Goal: Find specific page/section: Find specific page/section

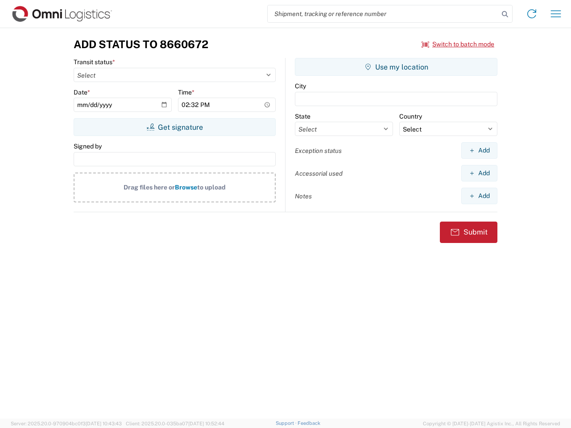
click at [383, 14] on input "search" at bounding box center [382, 13] width 231 height 17
click at [505, 14] on icon at bounding box center [504, 14] width 12 height 12
click at [531, 14] on icon at bounding box center [531, 14] width 14 height 14
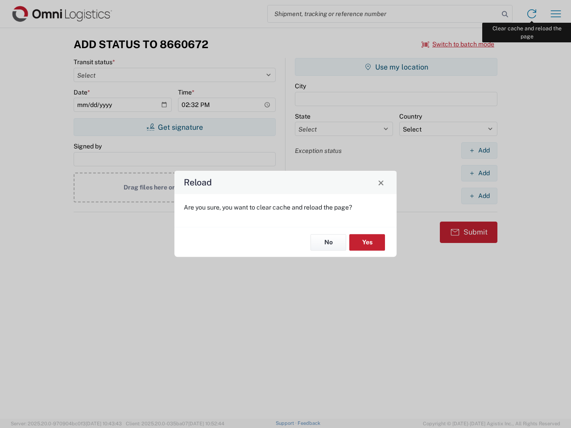
click at [555, 14] on div "Reload Are you sure, you want to clear cache and reload the page? No Yes" at bounding box center [285, 214] width 571 height 428
click at [458, 44] on div "Reload Are you sure, you want to clear cache and reload the page? No Yes" at bounding box center [285, 214] width 571 height 428
click at [174, 127] on div "Reload Are you sure, you want to clear cache and reload the page? No Yes" at bounding box center [285, 214] width 571 height 428
click at [396, 67] on div "Reload Are you sure, you want to clear cache and reload the page? No Yes" at bounding box center [285, 214] width 571 height 428
click at [479, 150] on div "Reload Are you sure, you want to clear cache and reload the page? No Yes" at bounding box center [285, 214] width 571 height 428
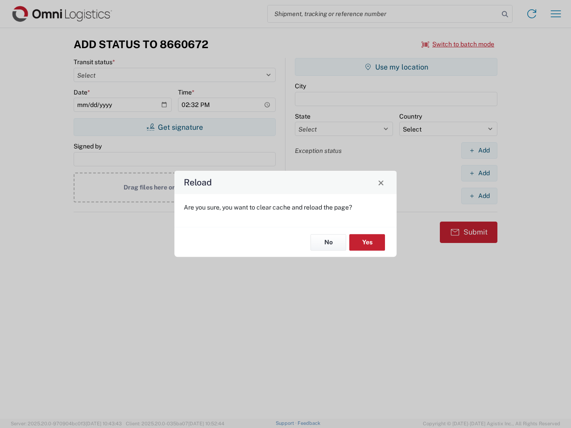
click at [479, 173] on div "Reload Are you sure, you want to clear cache and reload the page? No Yes" at bounding box center [285, 214] width 571 height 428
click at [479, 196] on div "Reload Are you sure, you want to clear cache and reload the page? No Yes" at bounding box center [285, 214] width 571 height 428
